Goal: Find specific page/section

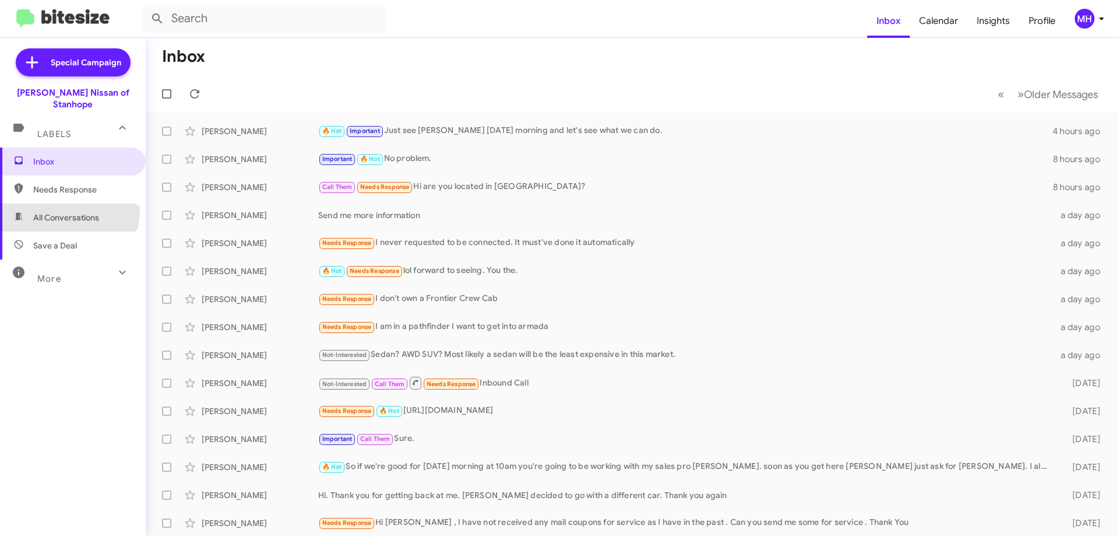
click at [55, 203] on span "All Conversations" at bounding box center [73, 217] width 146 height 28
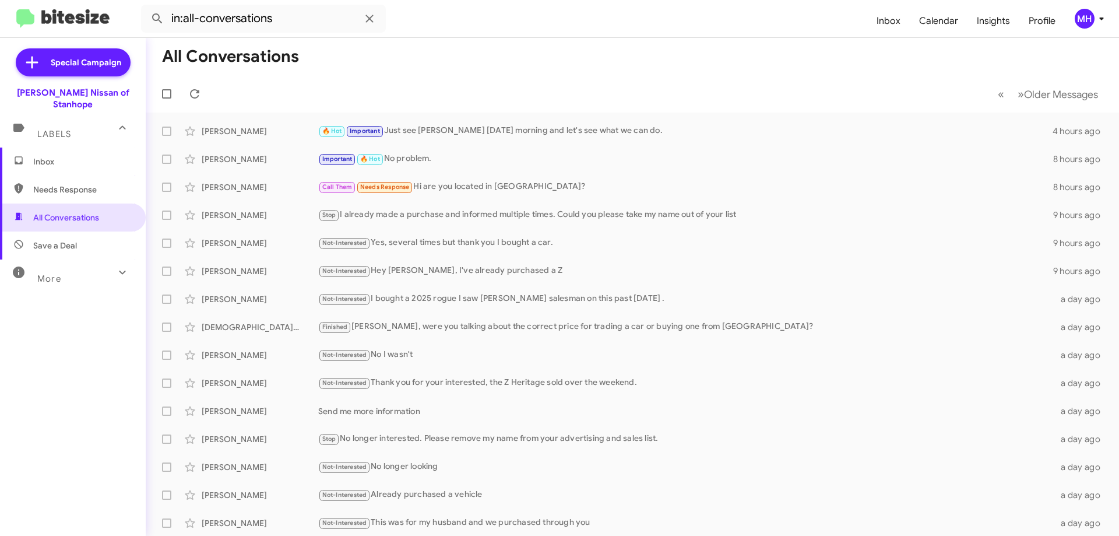
click at [75, 184] on span "Needs Response" at bounding box center [82, 190] width 99 height 12
type input "in:needs-response"
